Goal: Transaction & Acquisition: Download file/media

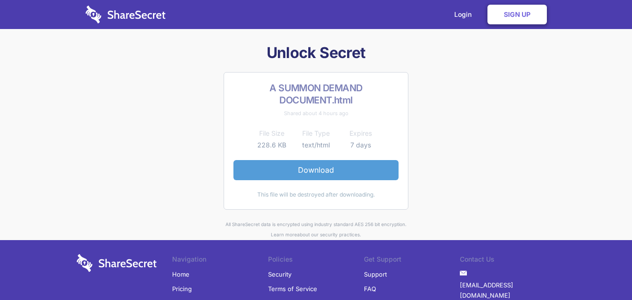
click at [324, 170] on link "Download" at bounding box center [316, 170] width 165 height 20
click at [299, 164] on link "Download" at bounding box center [316, 170] width 165 height 20
click at [335, 163] on link "Download" at bounding box center [316, 170] width 165 height 20
